Goal: Task Accomplishment & Management: Use online tool/utility

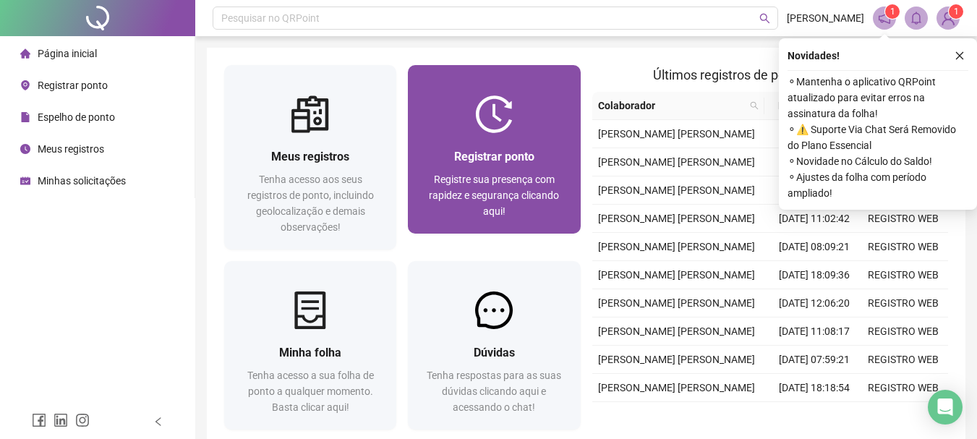
click at [519, 128] on div at bounding box center [494, 114] width 172 height 38
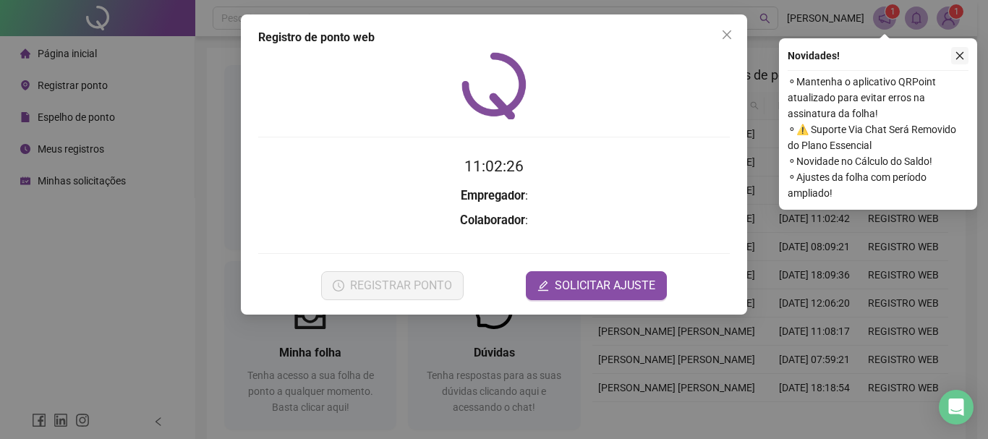
click at [951, 48] on button "button" at bounding box center [959, 55] width 17 height 17
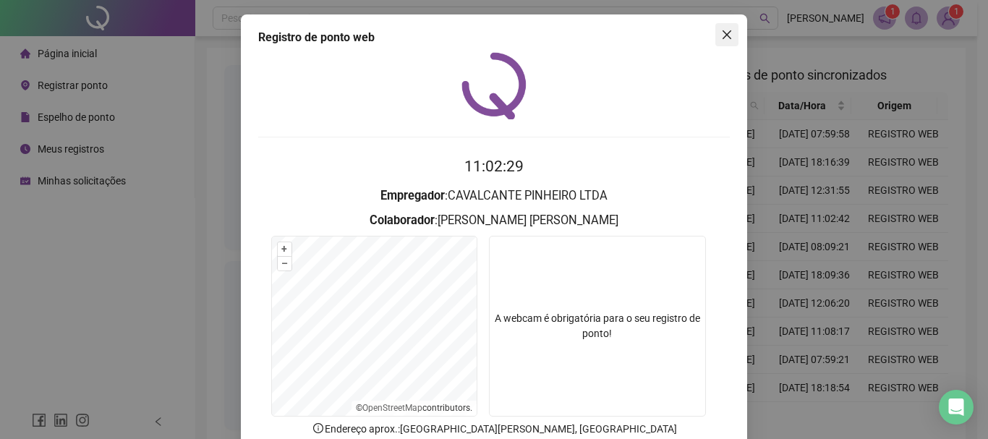
click at [722, 36] on icon "close" at bounding box center [726, 34] width 9 height 9
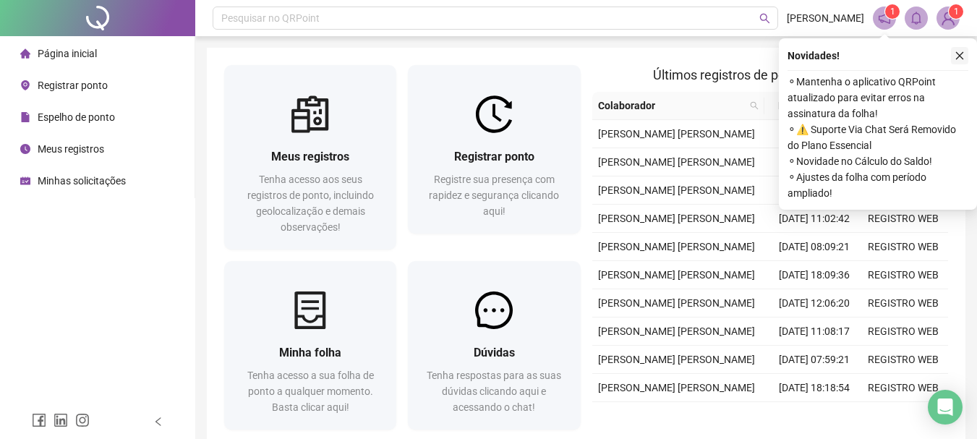
click at [959, 60] on icon "close" at bounding box center [959, 56] width 10 height 10
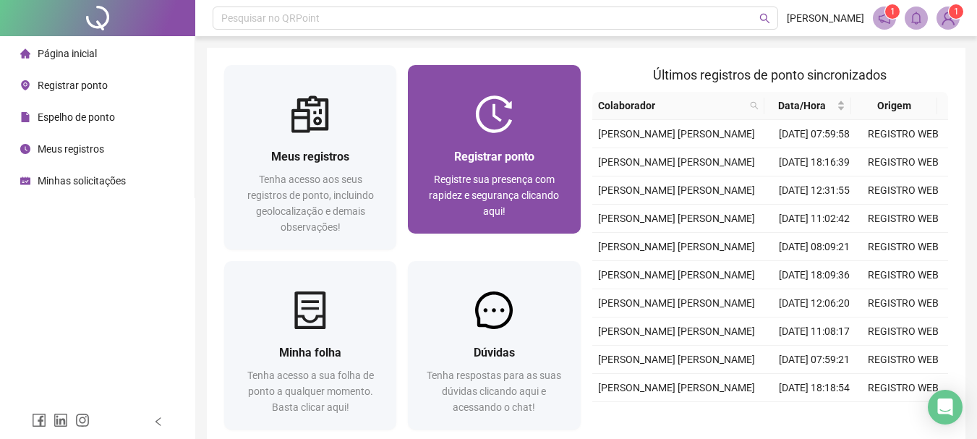
click at [522, 160] on span "Registrar ponto" at bounding box center [494, 157] width 80 height 14
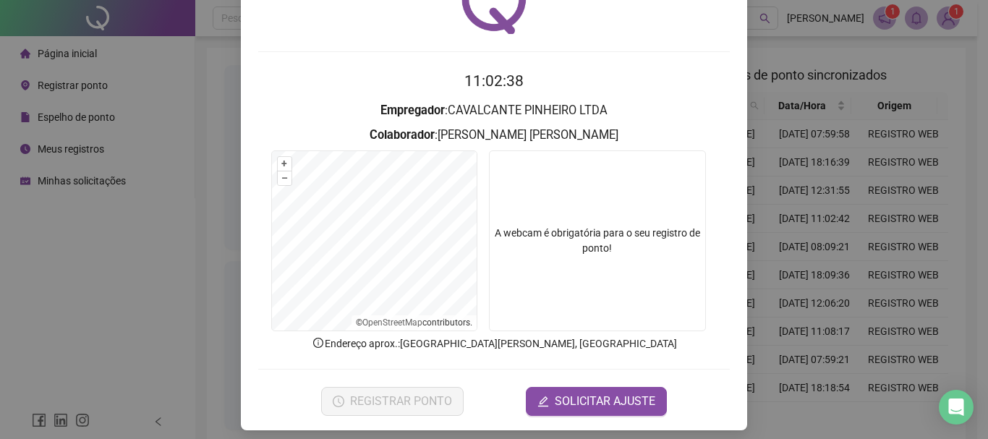
scroll to position [94, 0]
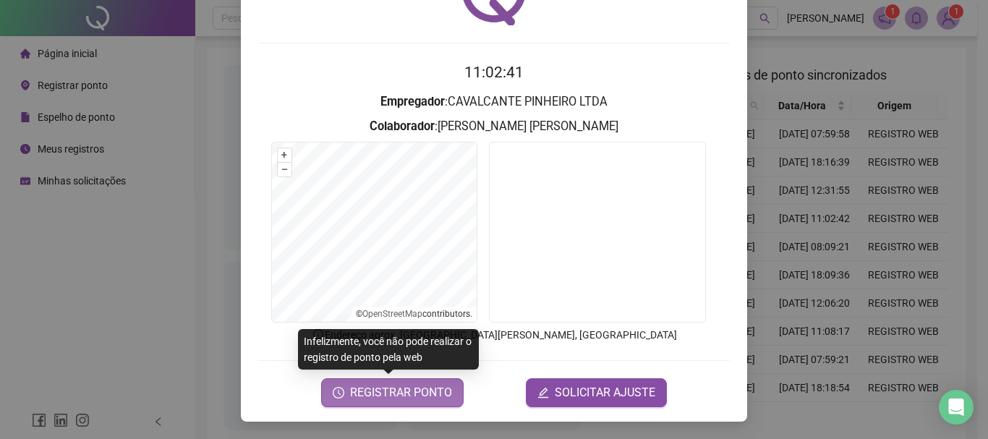
click at [389, 403] on button "REGISTRAR PONTO" at bounding box center [392, 392] width 142 height 29
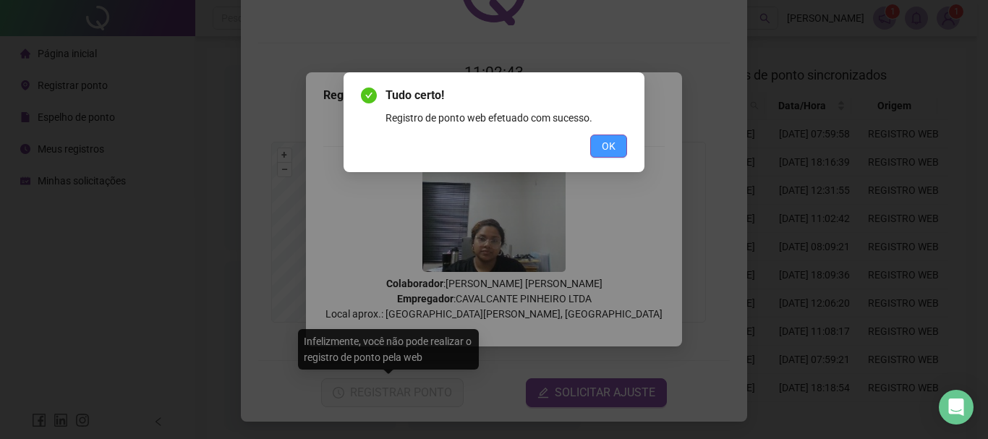
click at [612, 147] on span "OK" at bounding box center [609, 146] width 14 height 16
